Goal: Find specific page/section: Find specific page/section

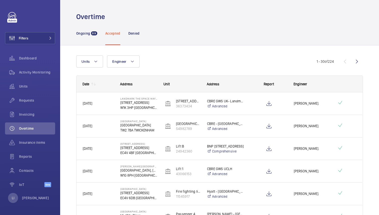
click at [88, 36] on div "Ongoing 89" at bounding box center [86, 33] width 21 height 24
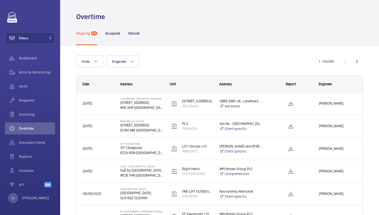
click at [207, 38] on div "Ongoing 89 Accepted Denied" at bounding box center [219, 33] width 286 height 24
